Goal: Subscribe to service/newsletter

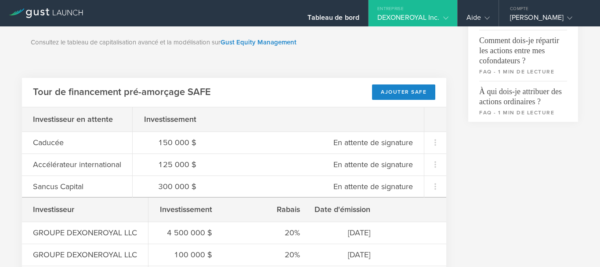
scroll to position [404, 0]
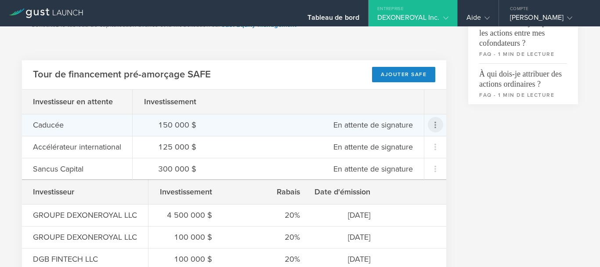
click at [435, 128] on icon at bounding box center [436, 124] width 2 height 7
click at [420, 154] on font "Envoyer un rappel" at bounding box center [405, 151] width 57 height 9
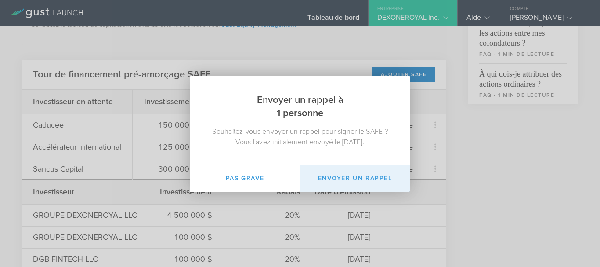
click at [367, 181] on button "Envoyer un rappel" at bounding box center [355, 178] width 110 height 26
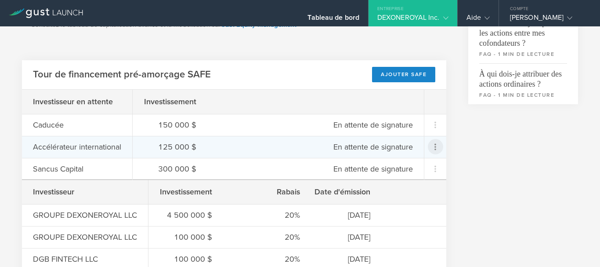
click at [431, 149] on icon at bounding box center [435, 146] width 11 height 11
click at [412, 173] on font "Envoyer un rappel" at bounding box center [405, 173] width 57 height 9
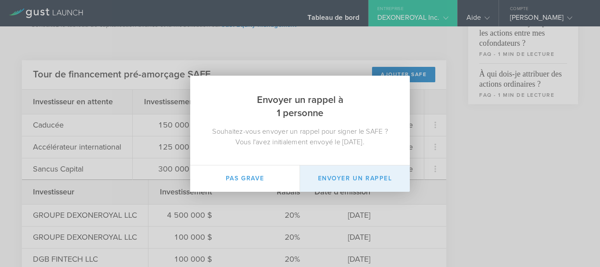
click at [366, 175] on button "Envoyer un rappel" at bounding box center [355, 178] width 110 height 26
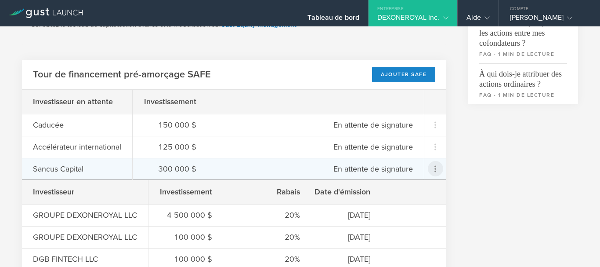
click at [431, 170] on icon at bounding box center [435, 168] width 11 height 11
click at [402, 195] on font "Envoyer un rappel" at bounding box center [405, 195] width 57 height 9
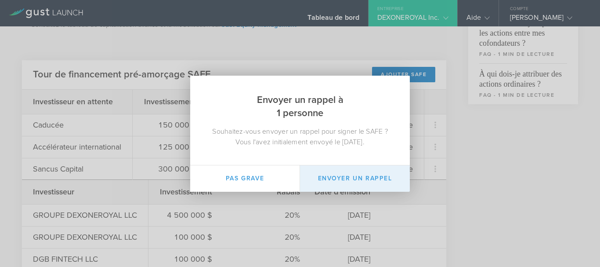
click at [349, 180] on button "Envoyer un rappel" at bounding box center [355, 178] width 110 height 26
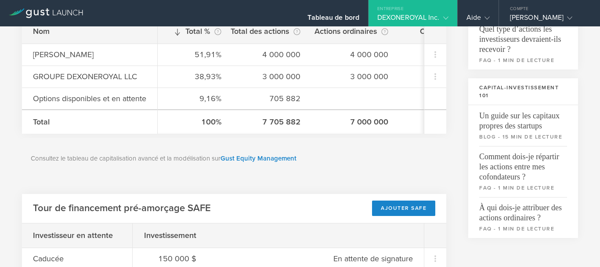
scroll to position [262, 0]
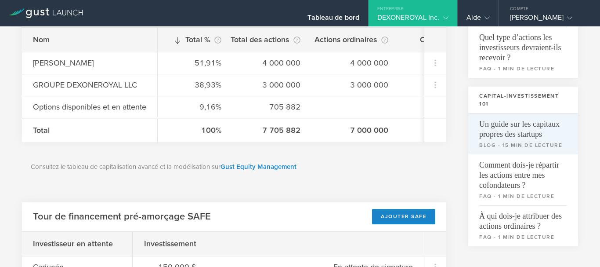
click at [522, 130] on font "Un guide sur les capitaux propres des startups" at bounding box center [519, 129] width 80 height 19
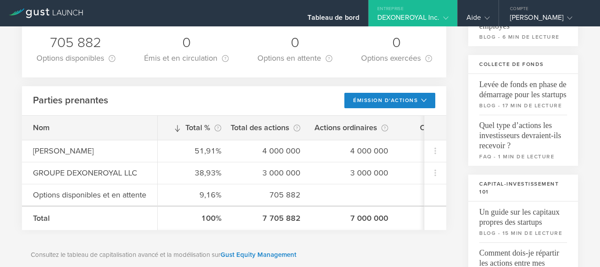
scroll to position [157, 0]
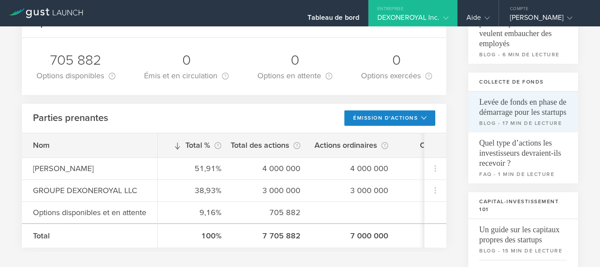
click at [509, 107] on span "Levée de fonds en phase de démarrage pour les startups" at bounding box center [523, 104] width 88 height 26
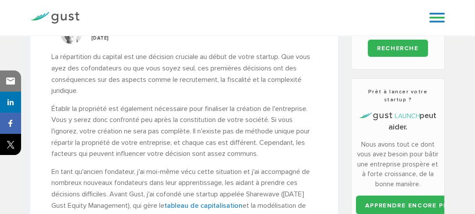
scroll to position [372, 0]
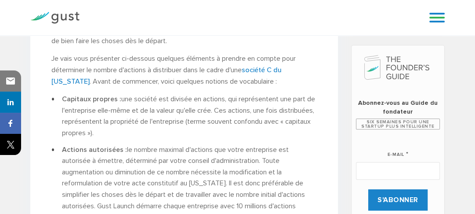
click at [395, 162] on input "E-mail *" at bounding box center [398, 171] width 84 height 18
type input "brian93prud@gmail.com"
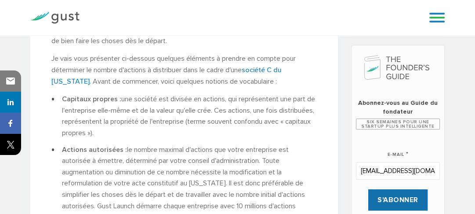
click at [400, 189] on input "S'ABONNER" at bounding box center [397, 199] width 59 height 21
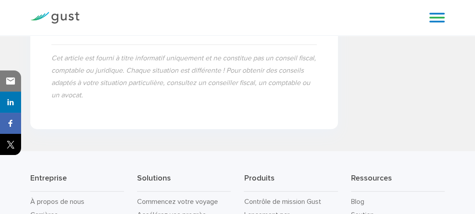
scroll to position [2612, 0]
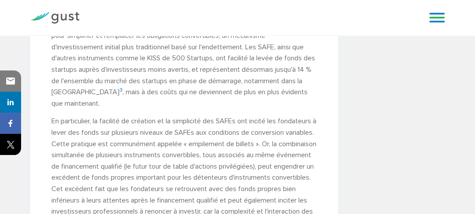
scroll to position [485, 0]
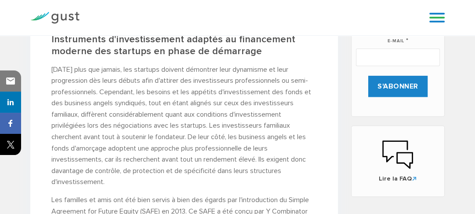
drag, startPoint x: 478, startPoint y: 12, endPoint x: 462, endPoint y: 1, distance: 19.3
click at [462, 1] on div "Commencez votre voyage Accélérez vos progrès Lever des capitaux S'incorporer Bl…" at bounding box center [237, 18] width 475 height 36
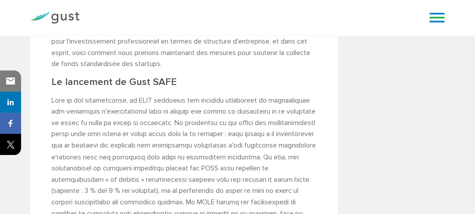
scroll to position [1216, 0]
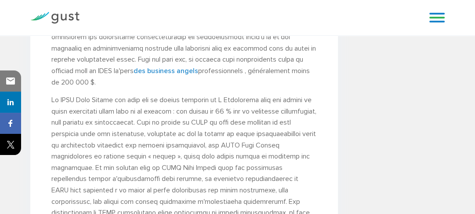
click at [166, 114] on font at bounding box center [183, 178] width 265 height 166
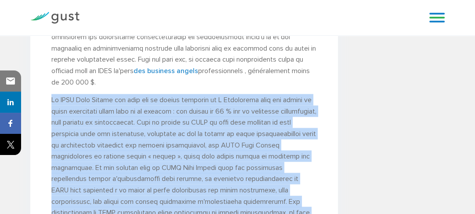
click at [166, 114] on font at bounding box center [183, 178] width 265 height 166
drag, startPoint x: 166, startPoint y: 114, endPoint x: 161, endPoint y: 110, distance: 6.2
click at [161, 110] on font at bounding box center [183, 178] width 265 height 166
click at [163, 113] on font at bounding box center [183, 178] width 265 height 166
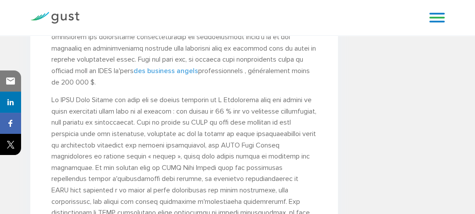
click at [145, 75] on font "des business angels" at bounding box center [166, 70] width 65 height 8
